Goal: Task Accomplishment & Management: Manage account settings

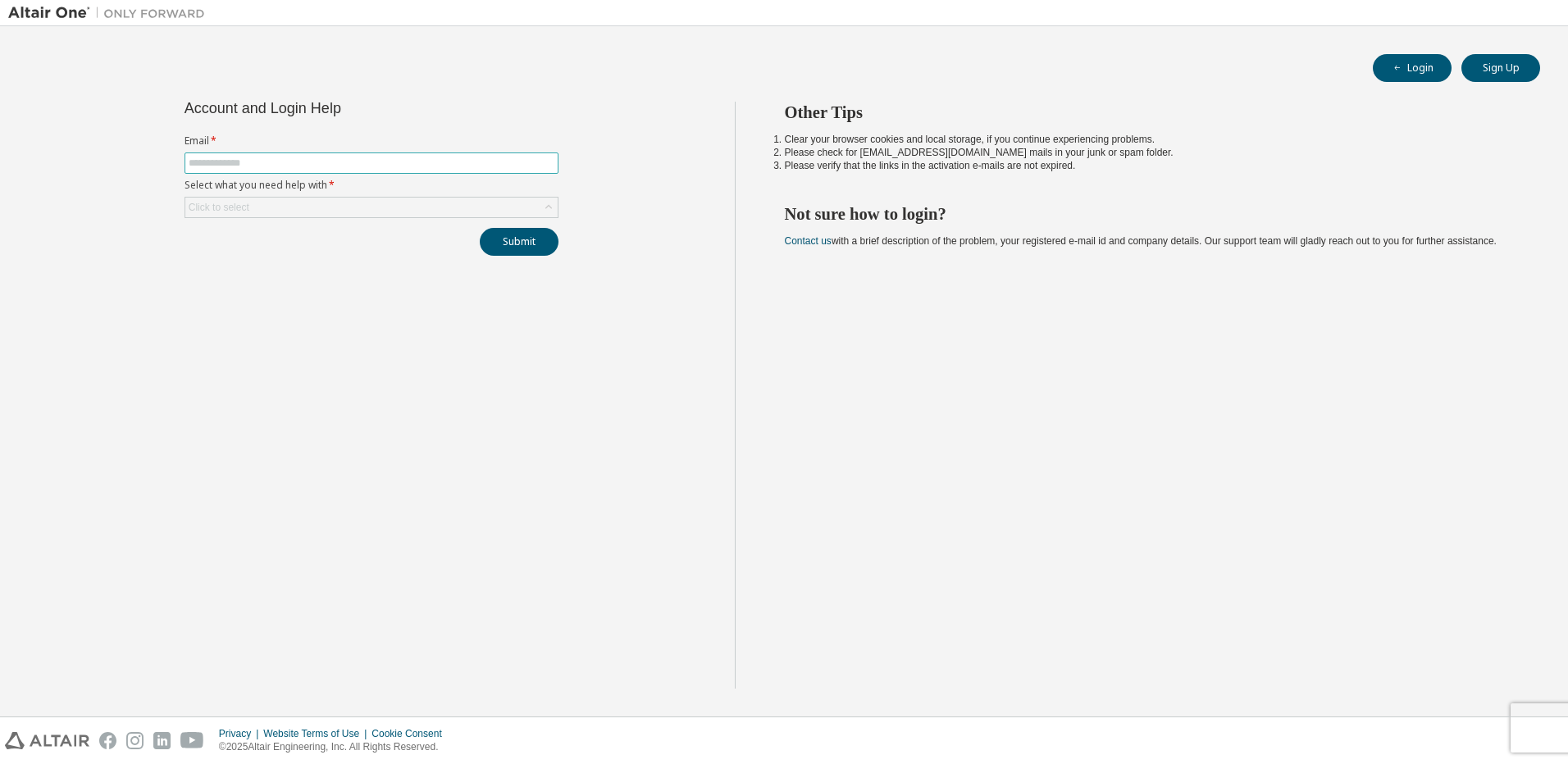
click at [241, 157] on input "text" at bounding box center [371, 162] width 366 height 13
type input "**********"
click at [328, 207] on div "Click to select" at bounding box center [371, 207] width 373 height 20
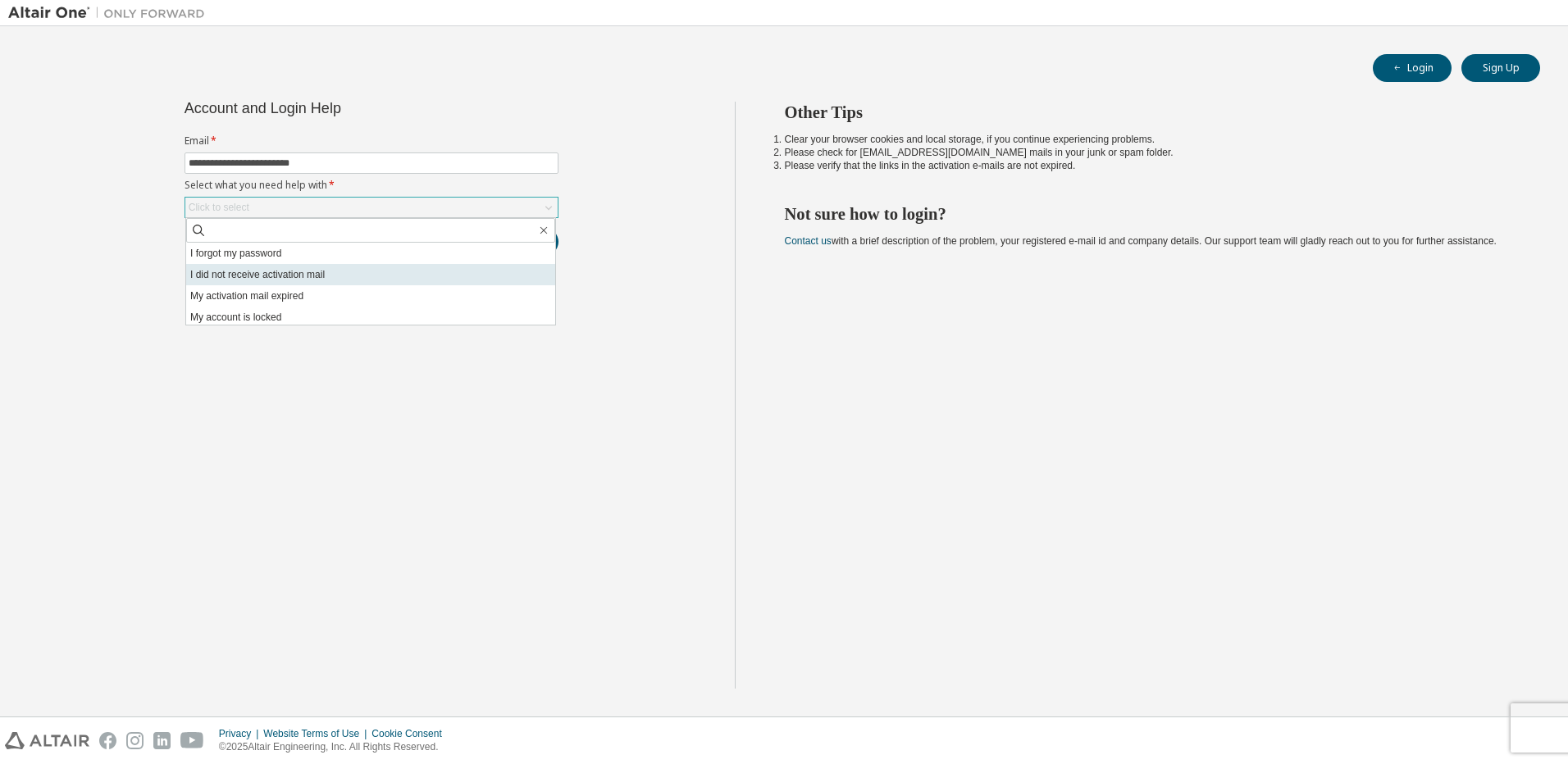
click at [267, 267] on li "I did not receive activation mail" at bounding box center [370, 275] width 369 height 22
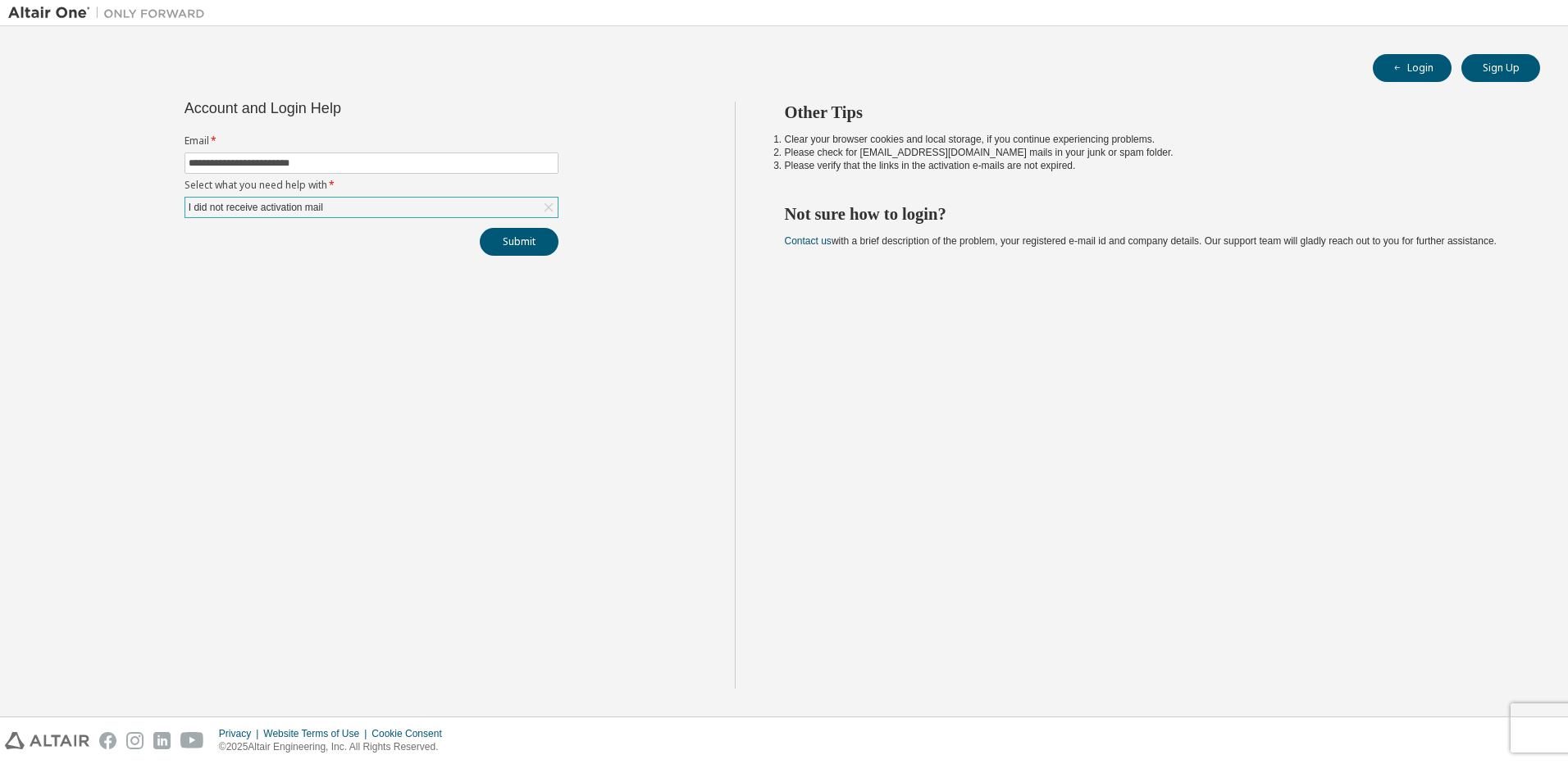
click at [293, 207] on div "I did not receive activation mail" at bounding box center [255, 207] width 139 height 18
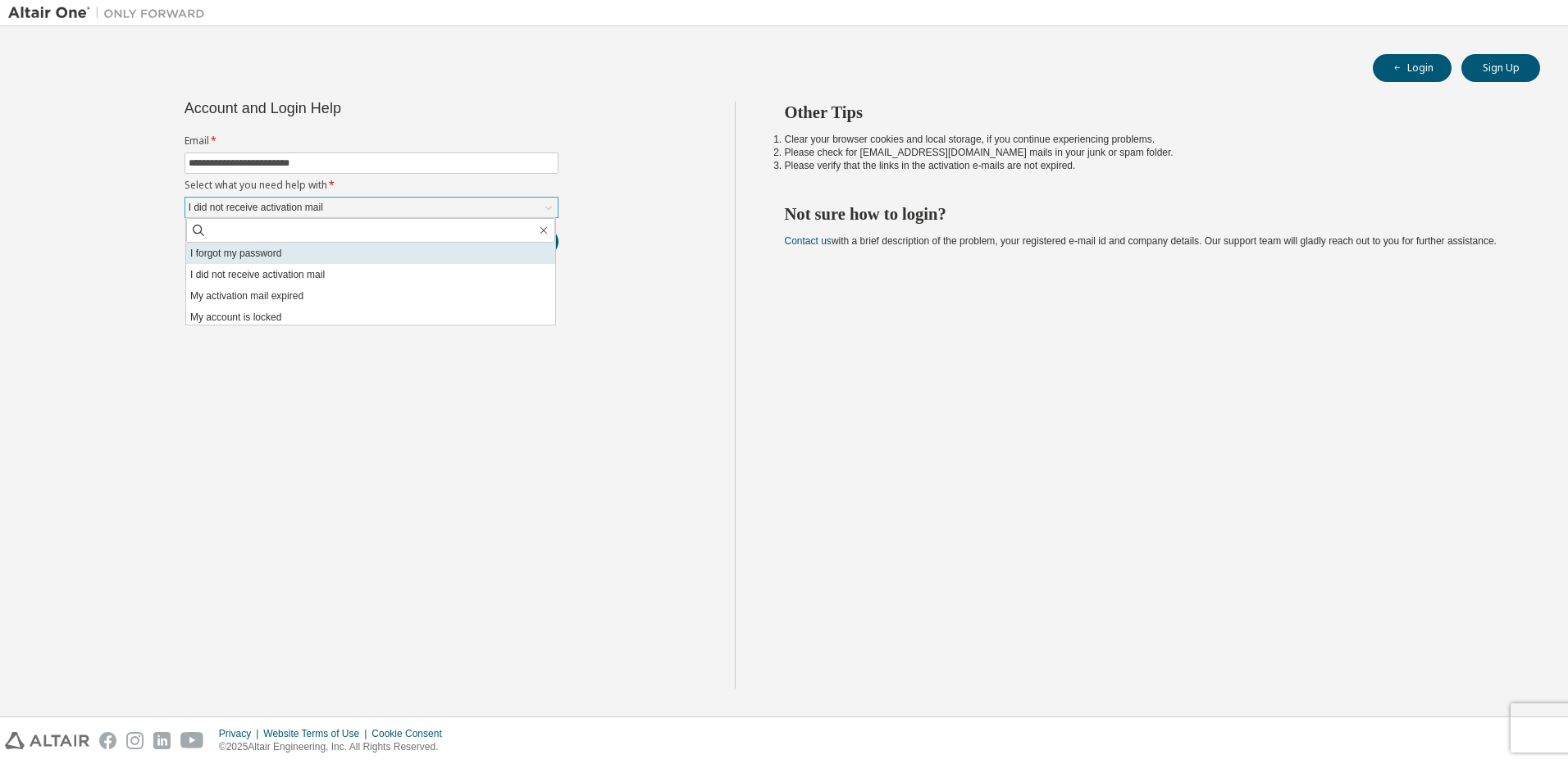
click at [269, 248] on li "I forgot my password" at bounding box center [370, 253] width 369 height 22
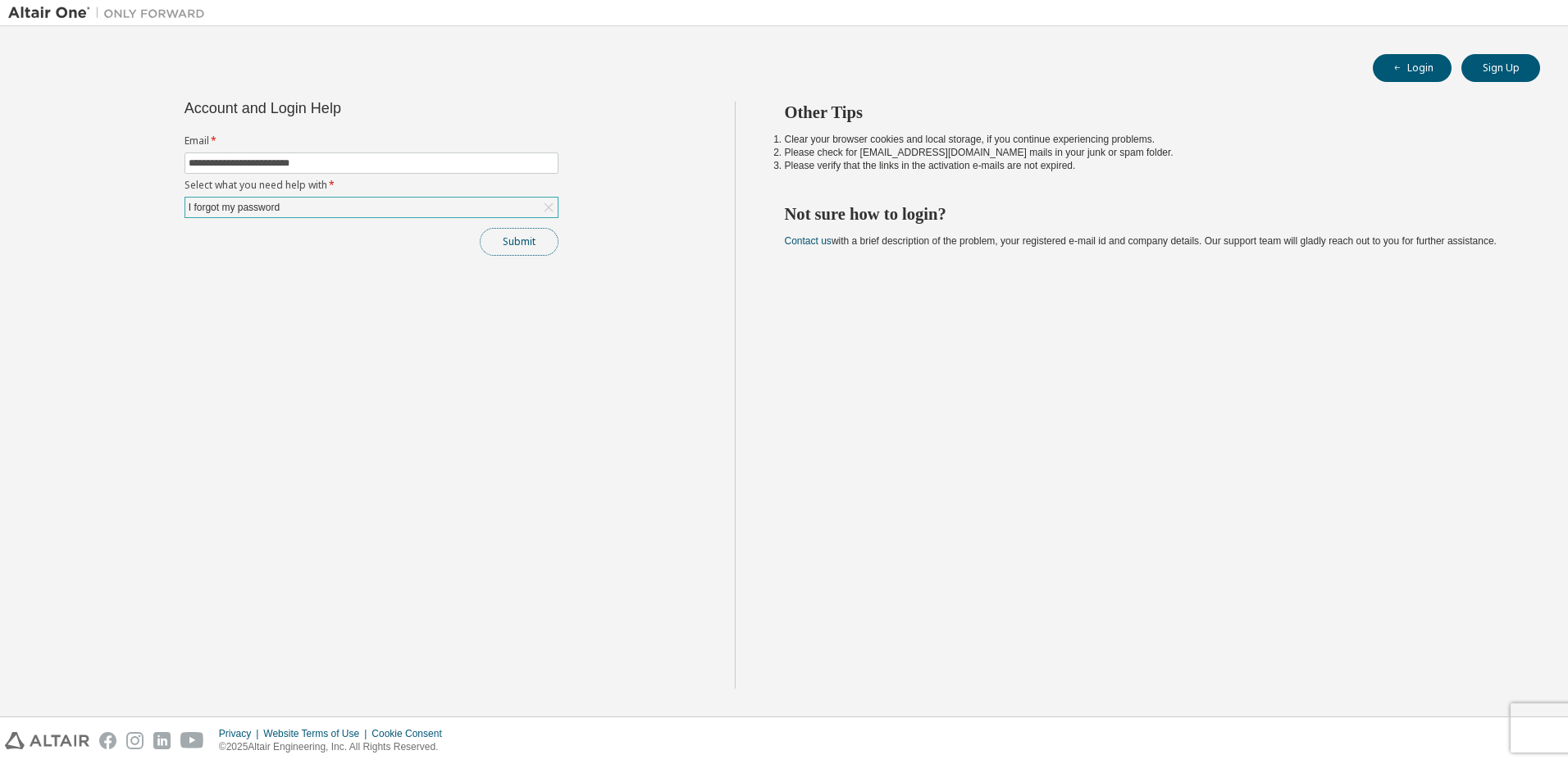
click at [495, 244] on button "Submit" at bounding box center [519, 242] width 79 height 28
click at [514, 234] on button "Submit" at bounding box center [519, 242] width 79 height 28
drag, startPoint x: 283, startPoint y: 471, endPoint x: 314, endPoint y: 543, distance: 78.4
click at [283, 471] on div "**********" at bounding box center [371, 395] width 727 height 587
click at [1450, 718] on link "Altair support" at bounding box center [1459, 720] width 66 height 14
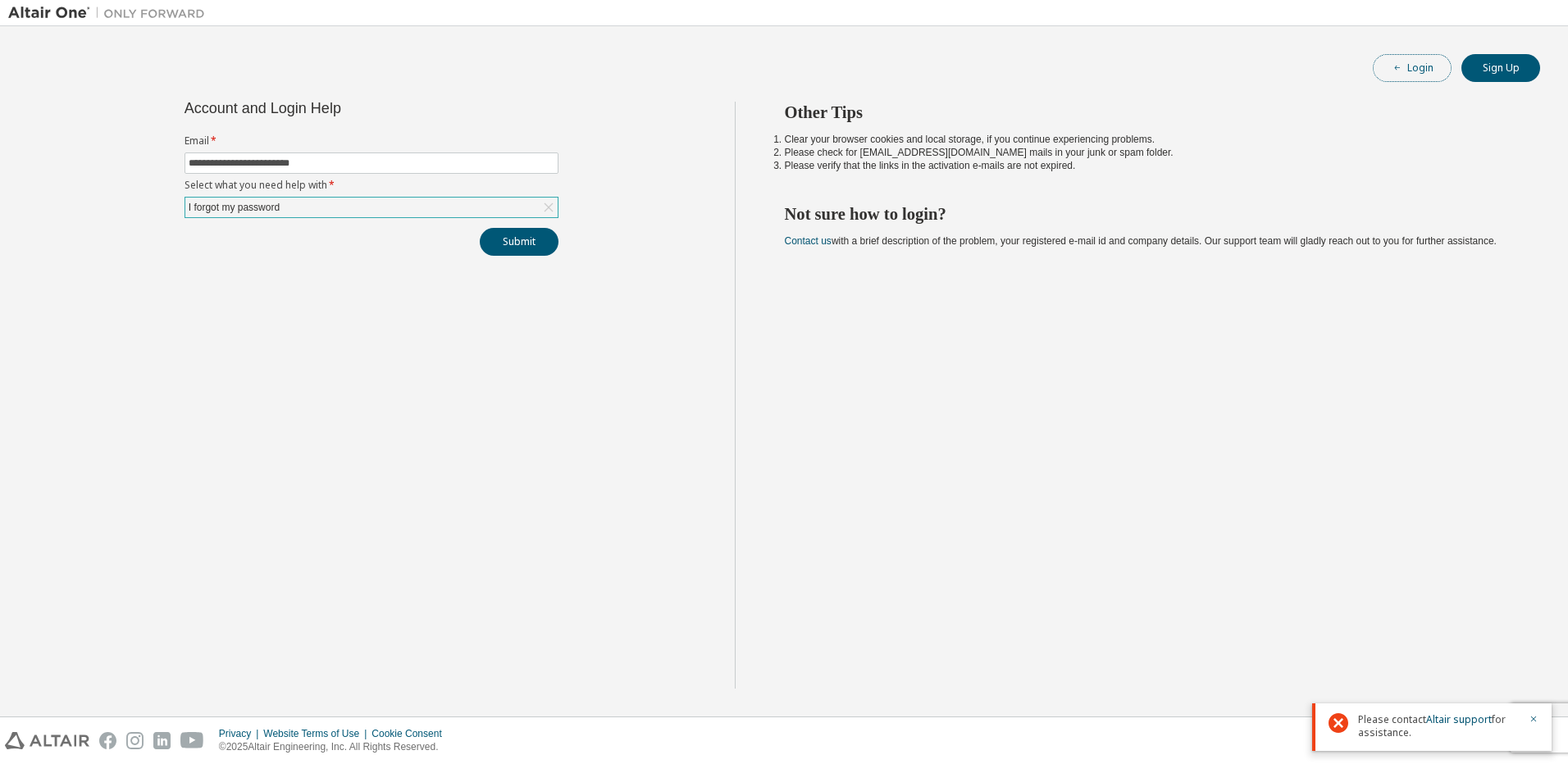
click at [1423, 71] on button "Login" at bounding box center [1412, 68] width 79 height 28
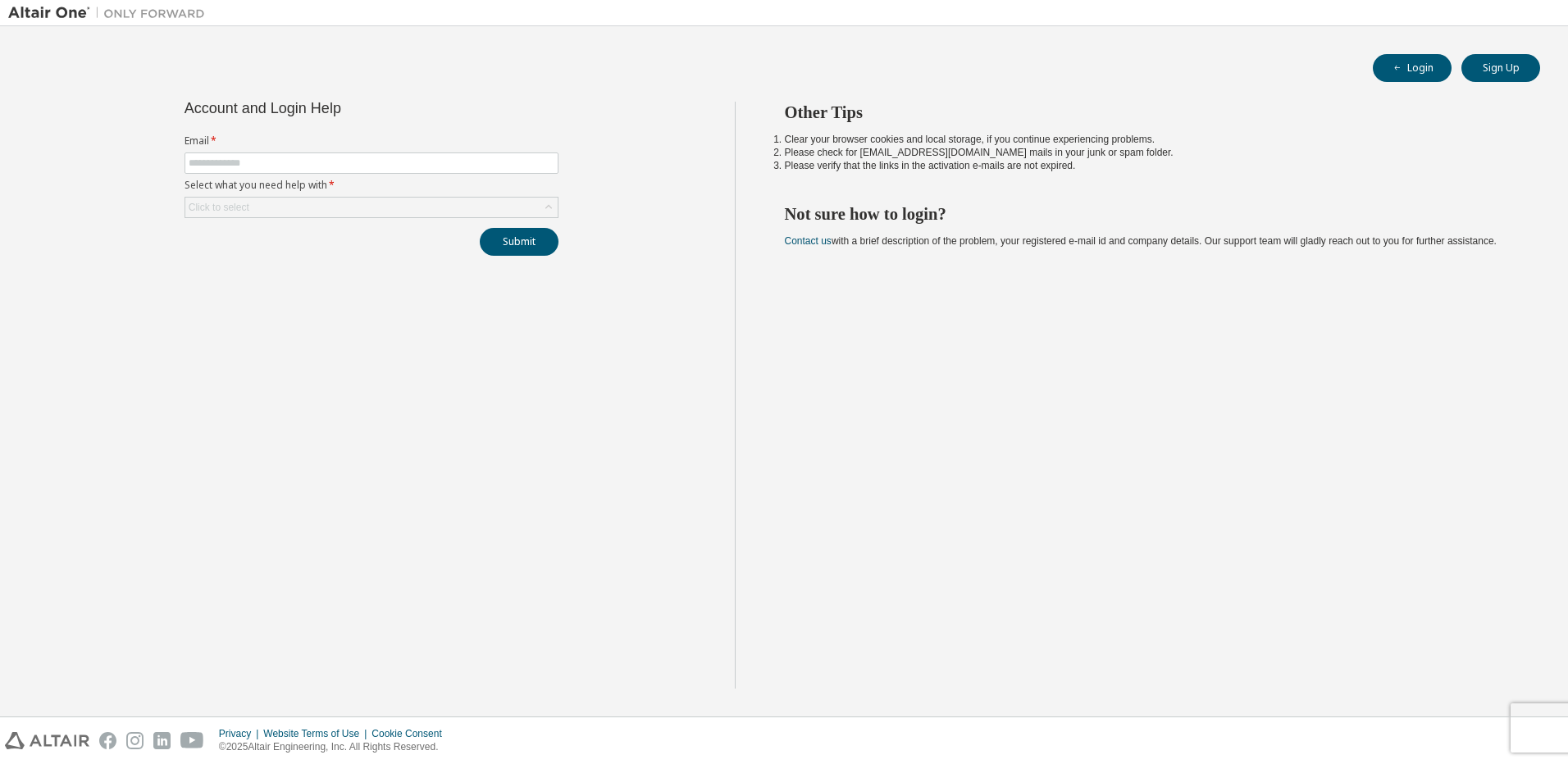
click at [48, 14] on img at bounding box center [110, 13] width 205 height 16
click at [40, 739] on img at bounding box center [48, 741] width 85 height 17
click at [300, 152] on form "Email * Select what you need help with * Click to select" at bounding box center [372, 176] width 374 height 84
click at [296, 164] on input "text" at bounding box center [371, 162] width 366 height 13
type input "**********"
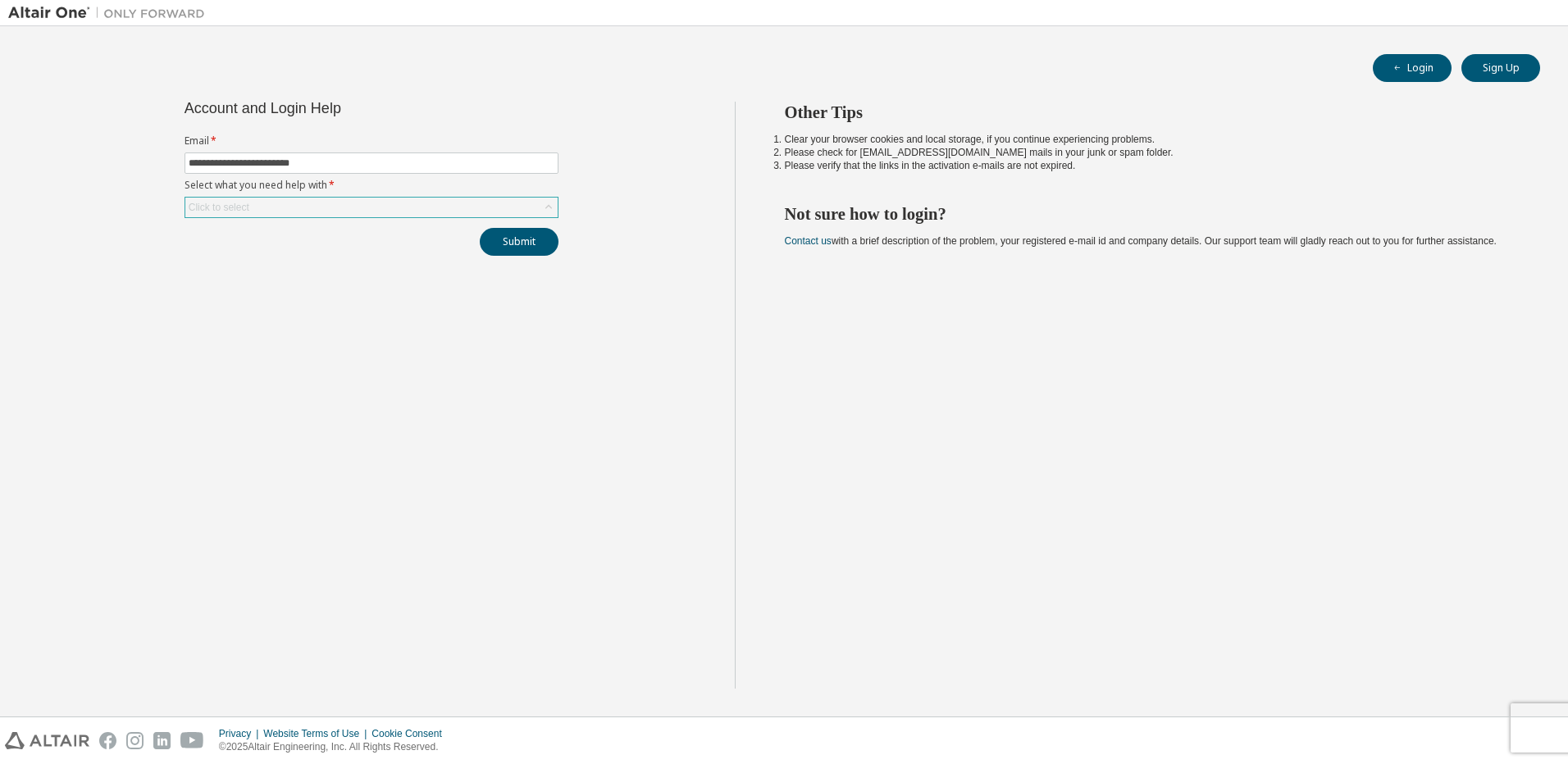
click at [297, 202] on div "Click to select" at bounding box center [371, 207] width 373 height 20
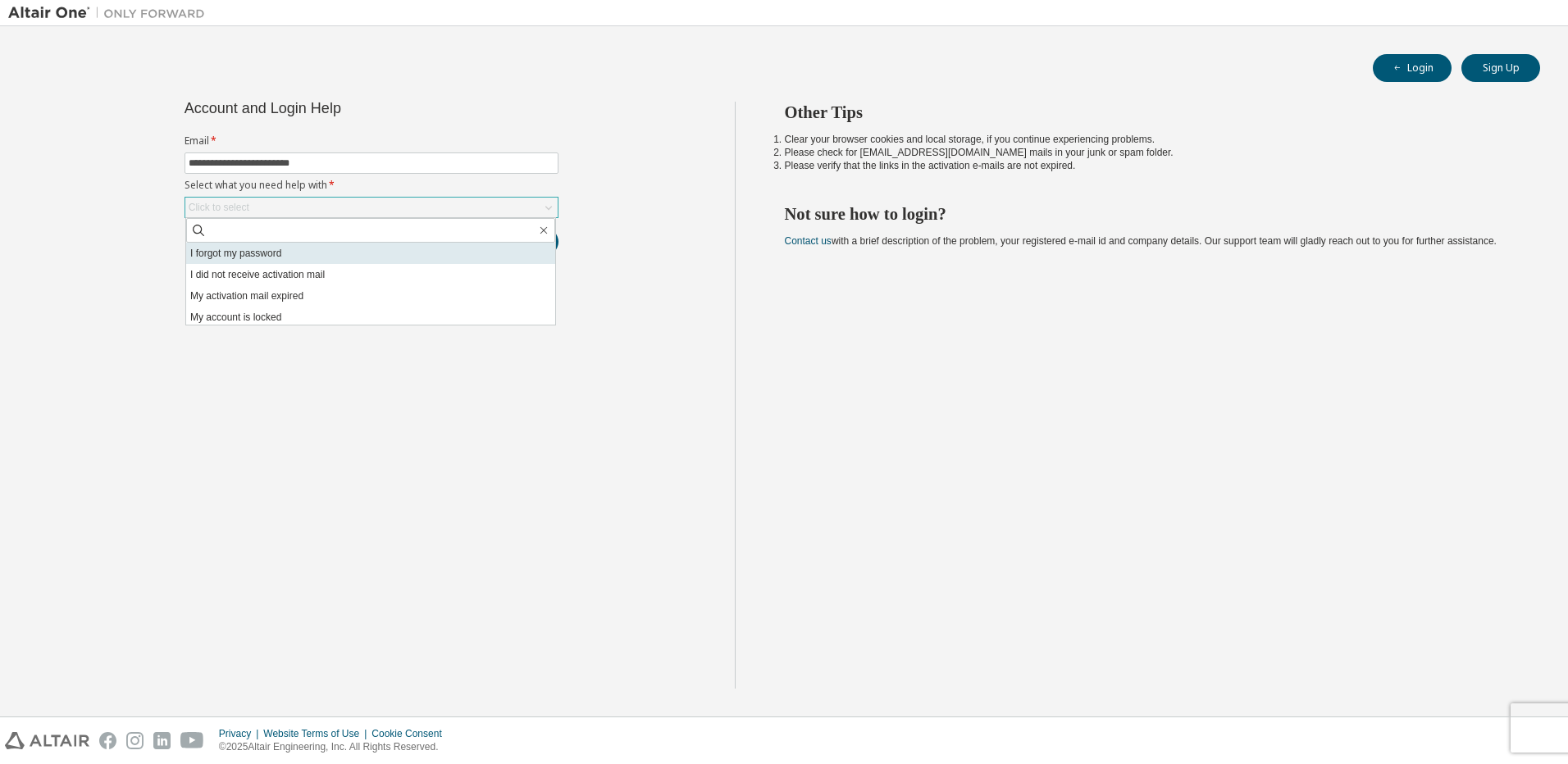
click at [267, 253] on li "I forgot my password" at bounding box center [370, 253] width 369 height 22
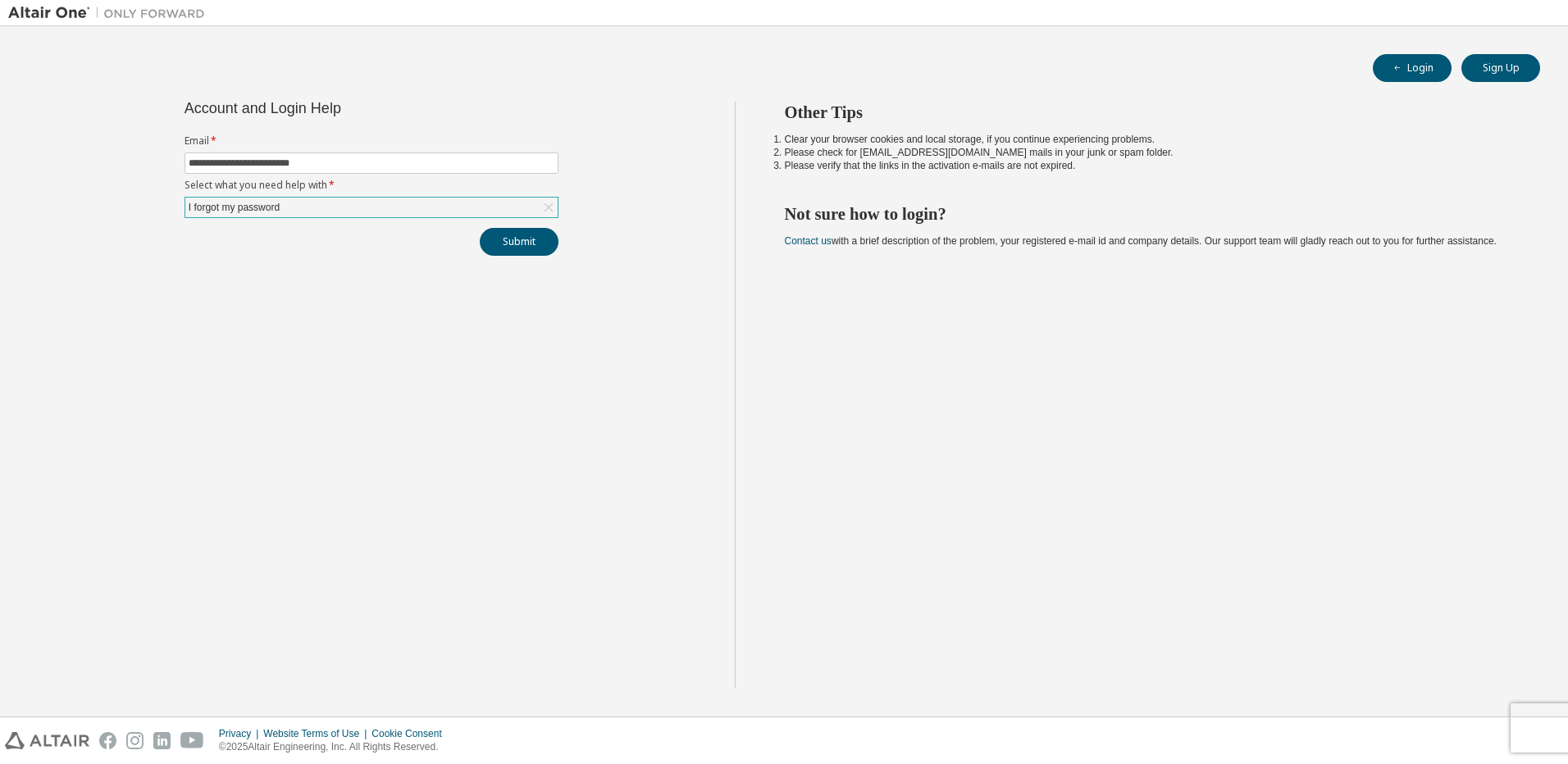
click at [565, 246] on div "**********" at bounding box center [372, 179] width 394 height 154
click at [509, 243] on button "Submit" at bounding box center [519, 242] width 79 height 28
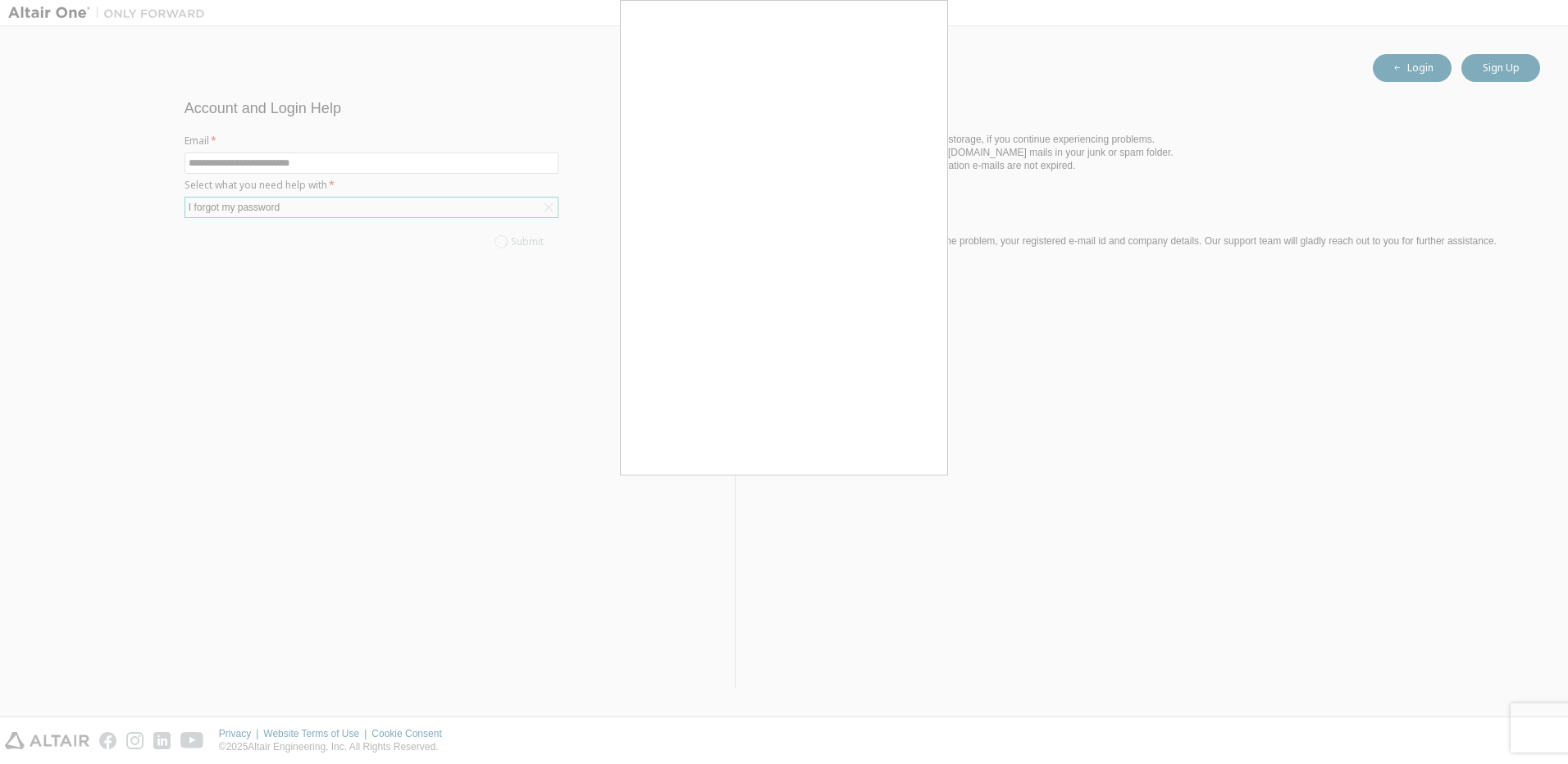
click at [1227, 343] on div at bounding box center [784, 382] width 1568 height 764
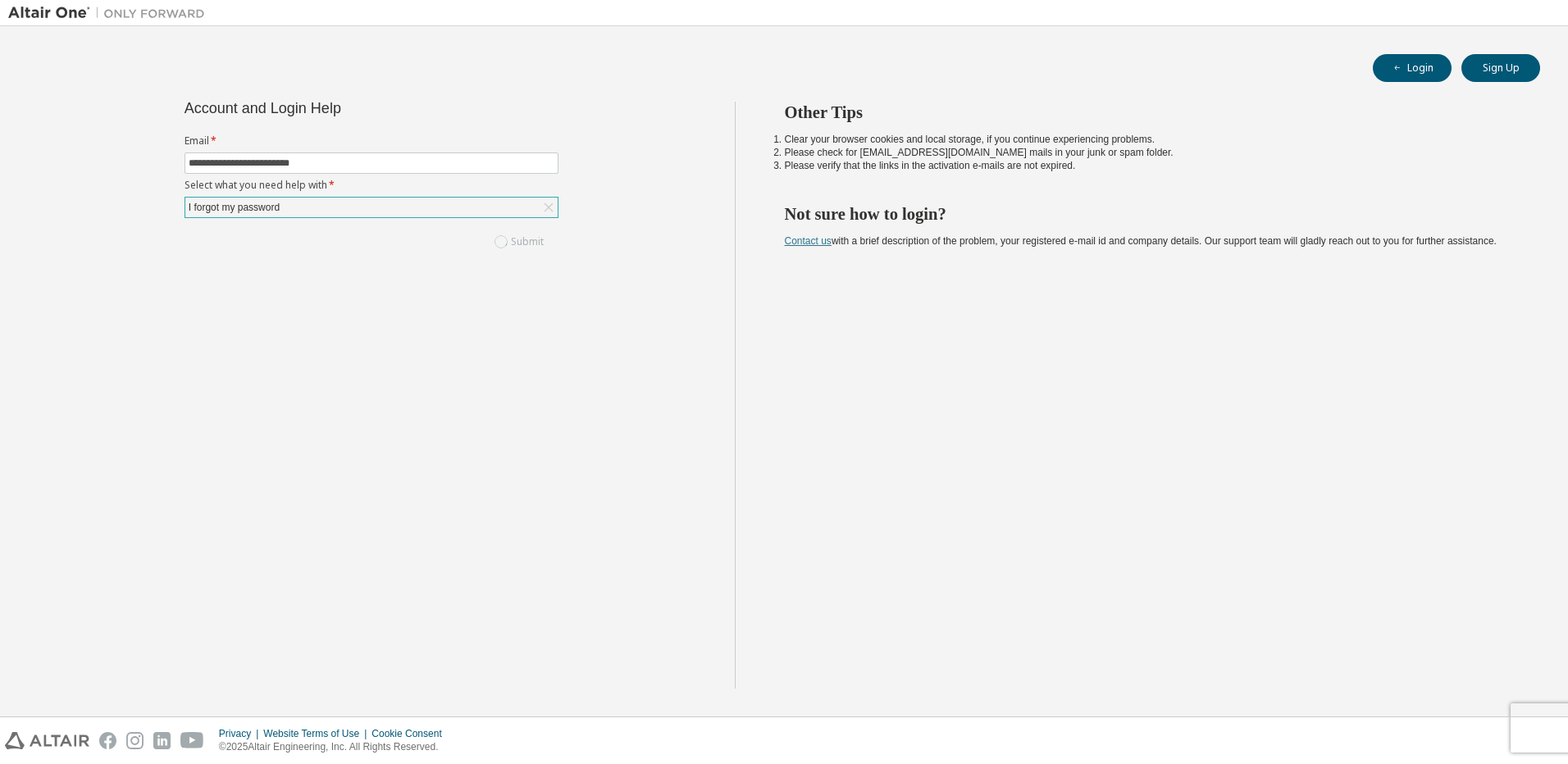
click at [806, 237] on link "Contact us" at bounding box center [808, 240] width 47 height 11
